Goal: Transaction & Acquisition: Download file/media

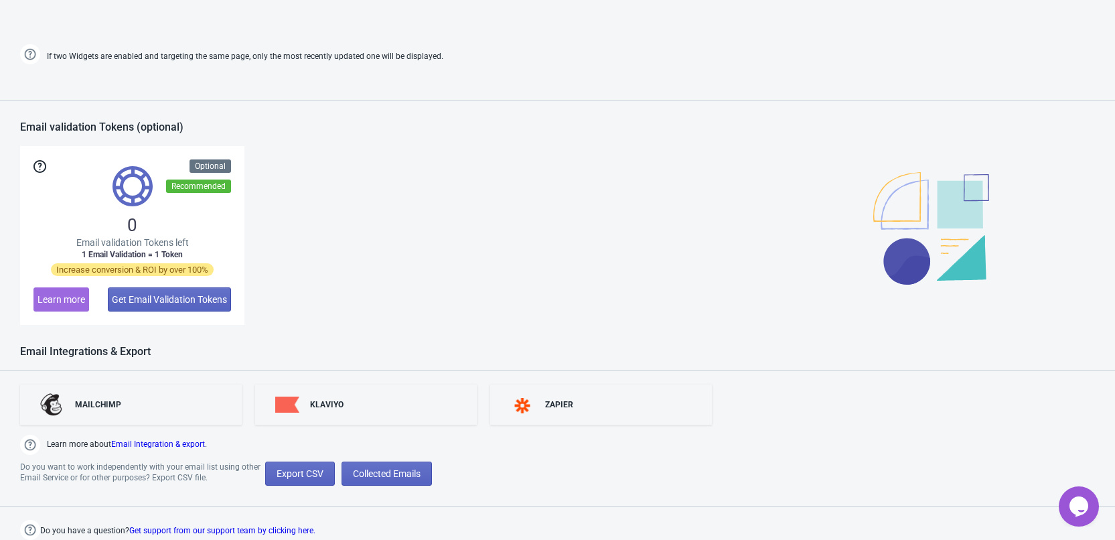
scroll to position [545, 0]
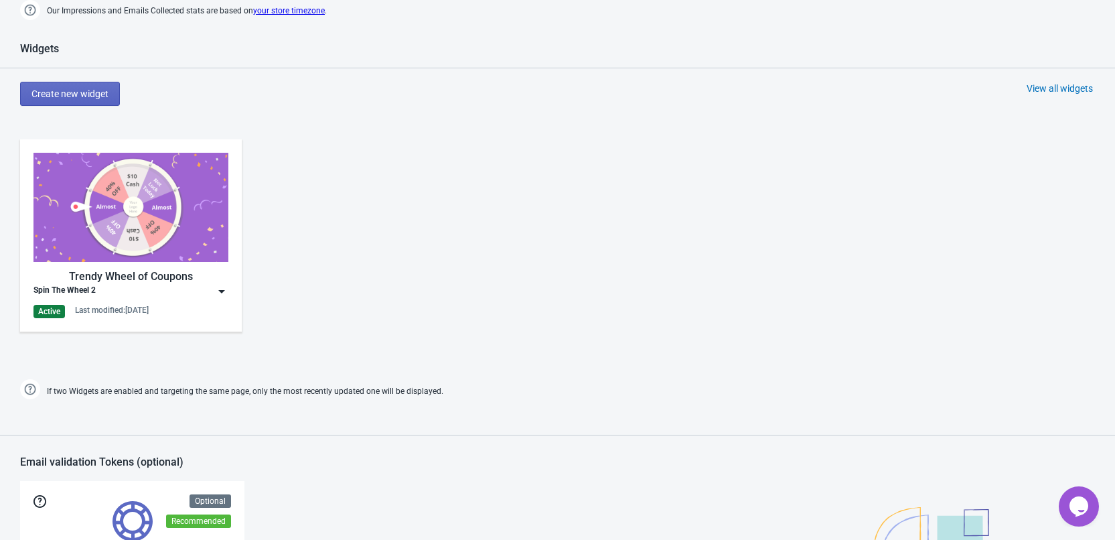
click at [218, 285] on img at bounding box center [221, 291] width 13 height 13
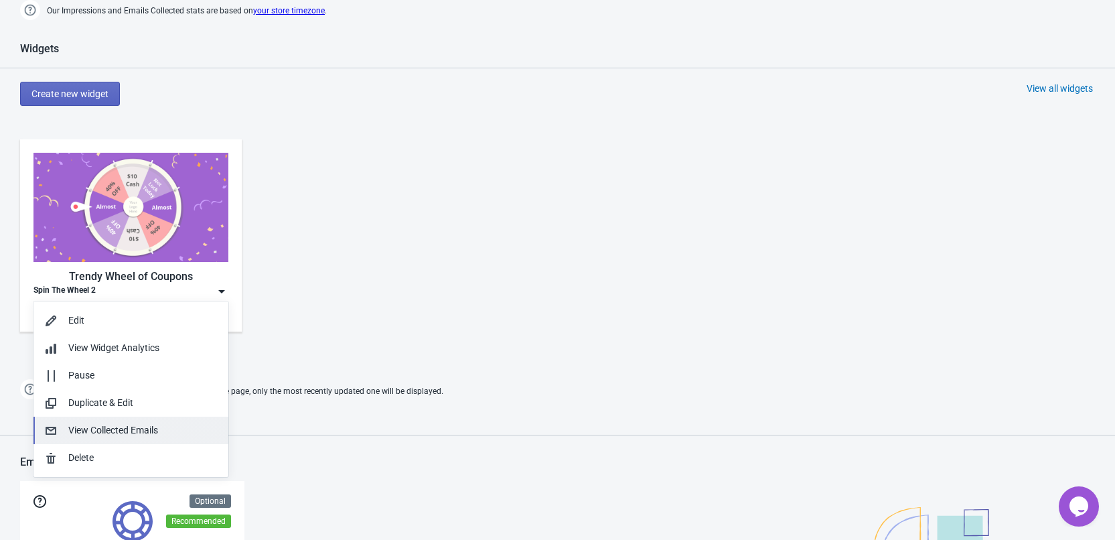
click at [125, 435] on div "View Collected Emails" at bounding box center [142, 430] width 149 height 14
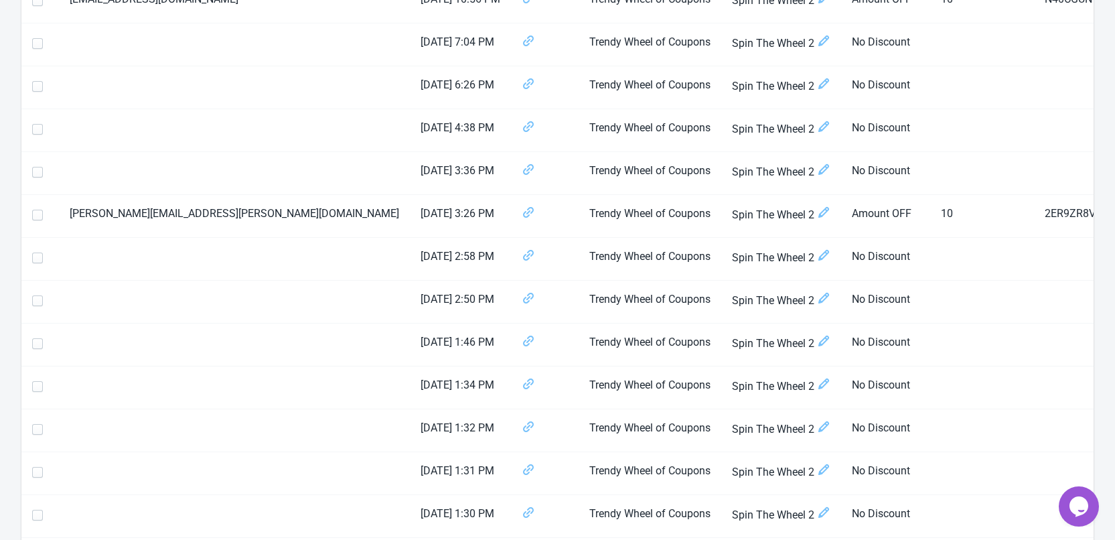
scroll to position [201, 0]
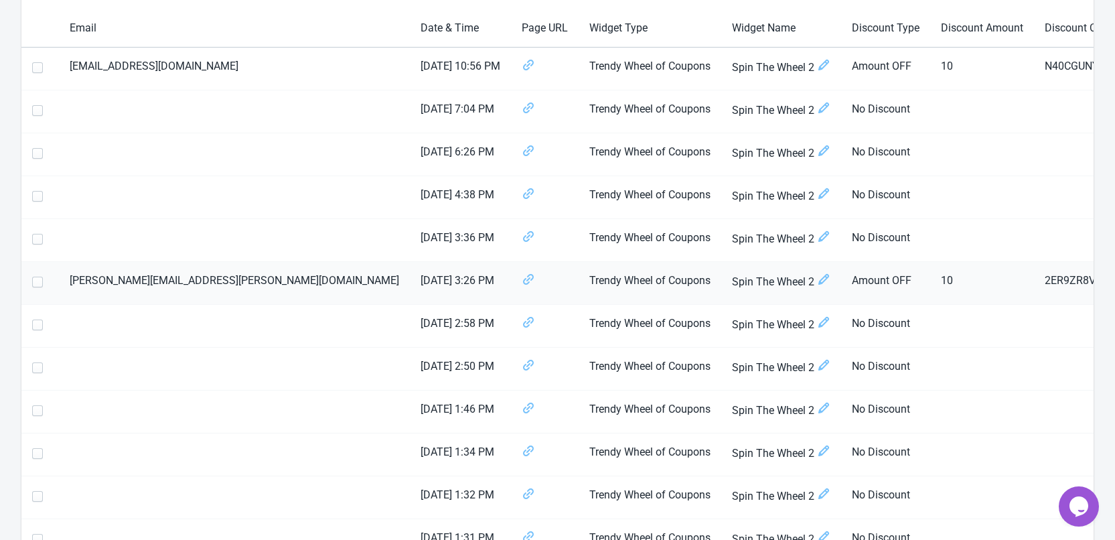
click at [35, 285] on span at bounding box center [37, 282] width 11 height 11
click at [33, 285] on input "checkbox" at bounding box center [32, 289] width 1 height 24
checkbox input "true"
click at [38, 70] on span at bounding box center [37, 67] width 11 height 11
click at [33, 70] on input "checkbox" at bounding box center [32, 74] width 1 height 24
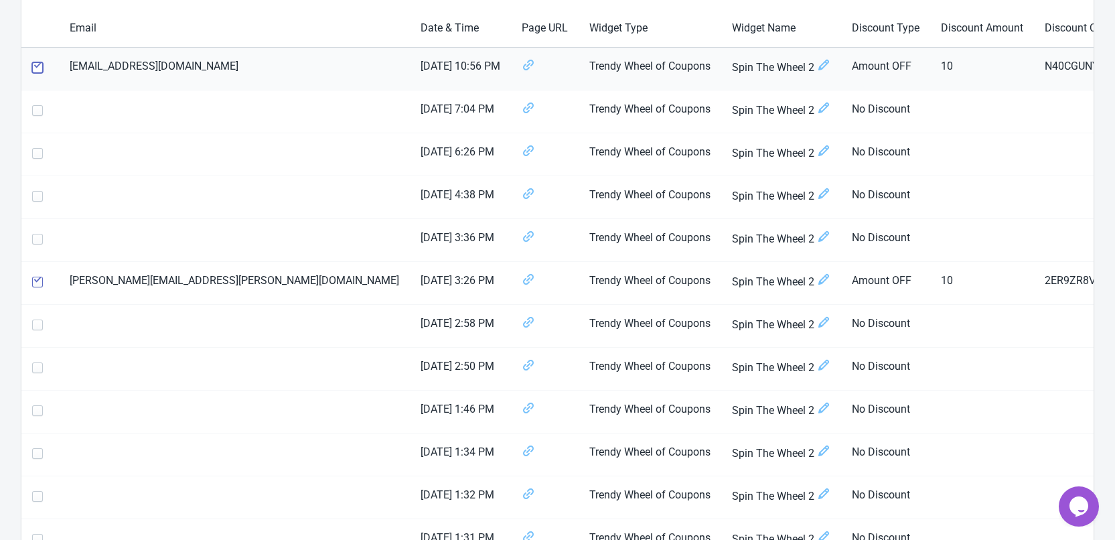
checkbox input "true"
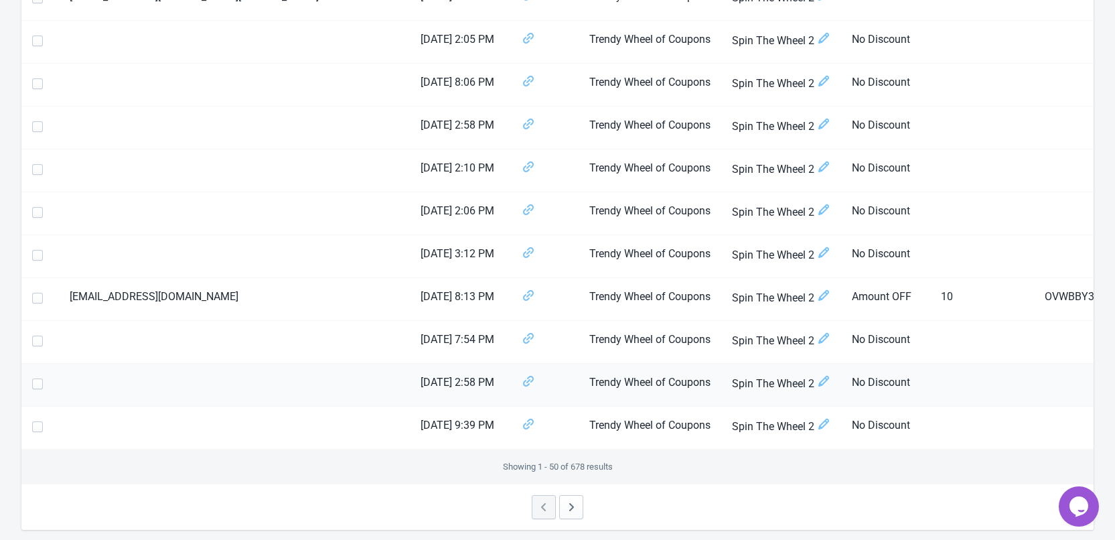
scroll to position [2003, 0]
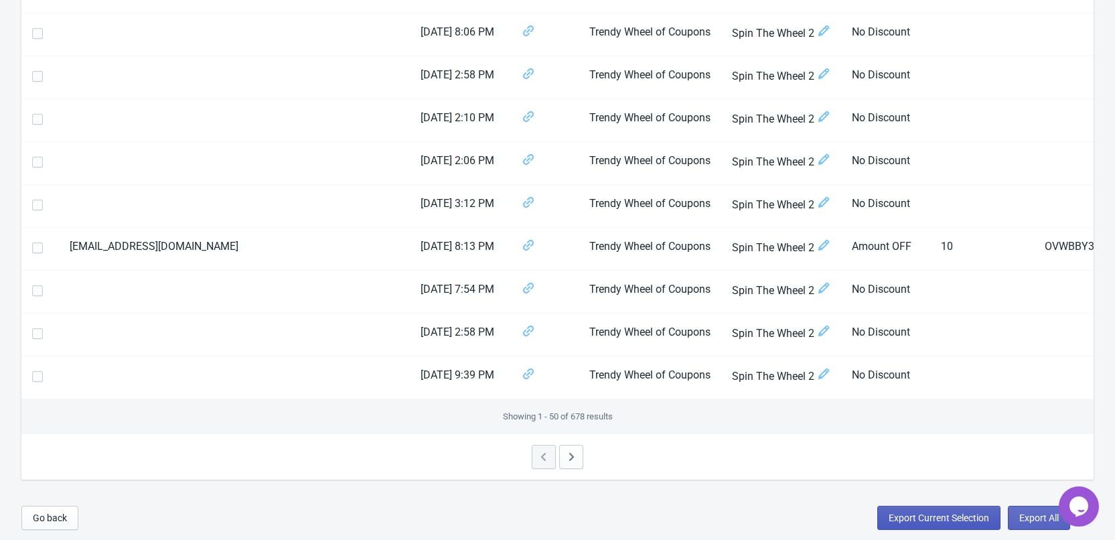
click at [893, 520] on span "Export Current Selection" at bounding box center [939, 517] width 100 height 11
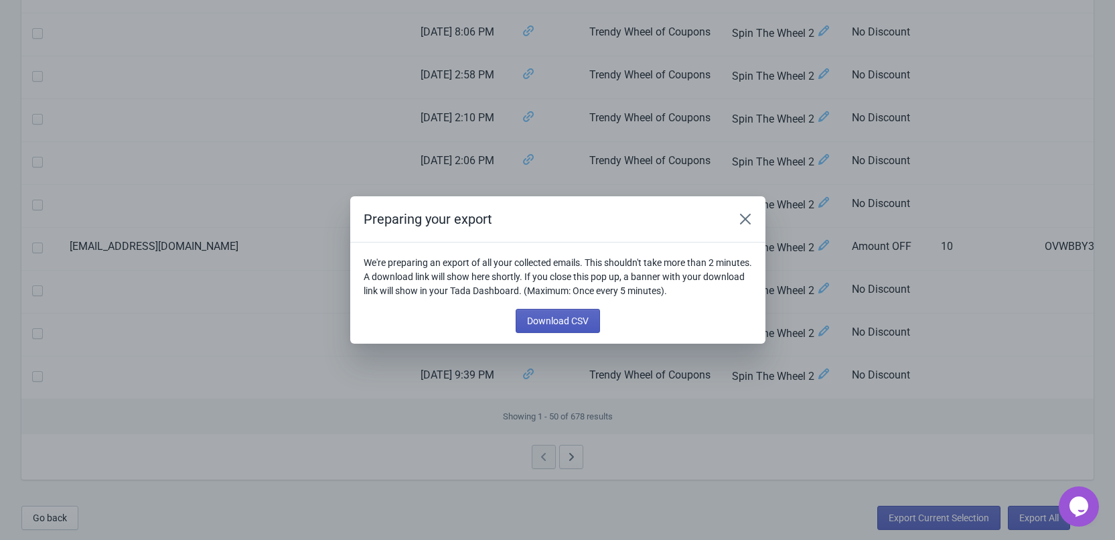
click at [579, 319] on span "Download CSV" at bounding box center [558, 320] width 62 height 11
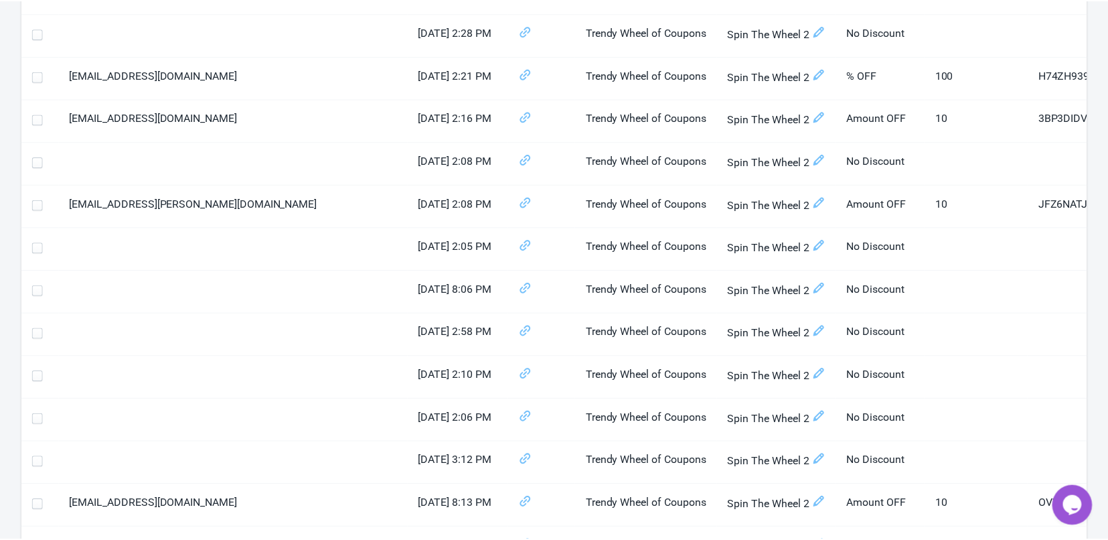
scroll to position [1534, 0]
